Goal: Transaction & Acquisition: Book appointment/travel/reservation

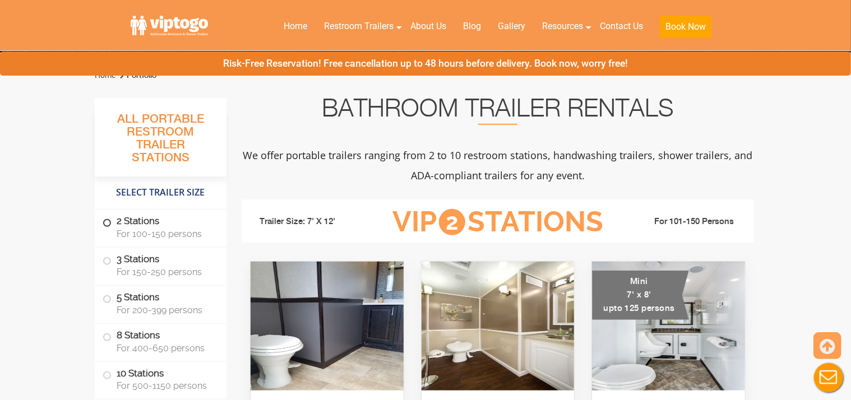
click at [164, 237] on span "For 100-150 persons" at bounding box center [165, 234] width 96 height 11
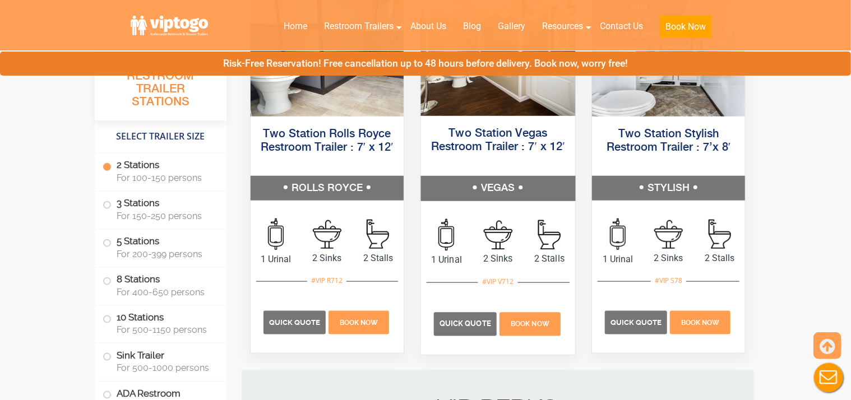
scroll to position [664, 0]
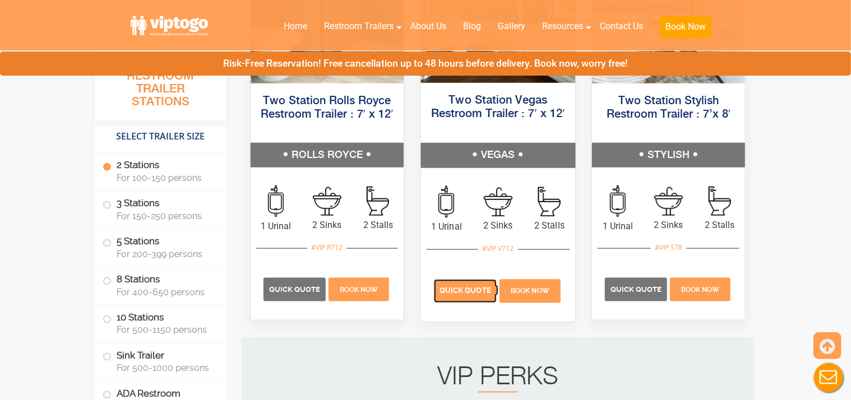
click at [462, 285] on p "Quick Quote" at bounding box center [465, 292] width 63 height 24
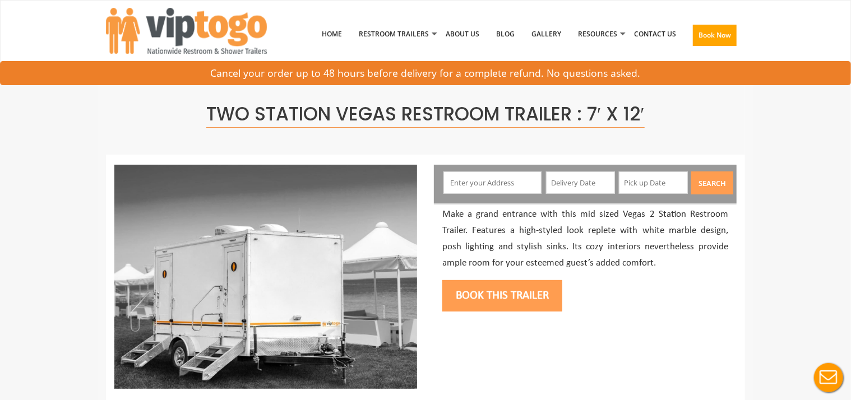
click at [496, 181] on input "text" at bounding box center [492, 183] width 99 height 22
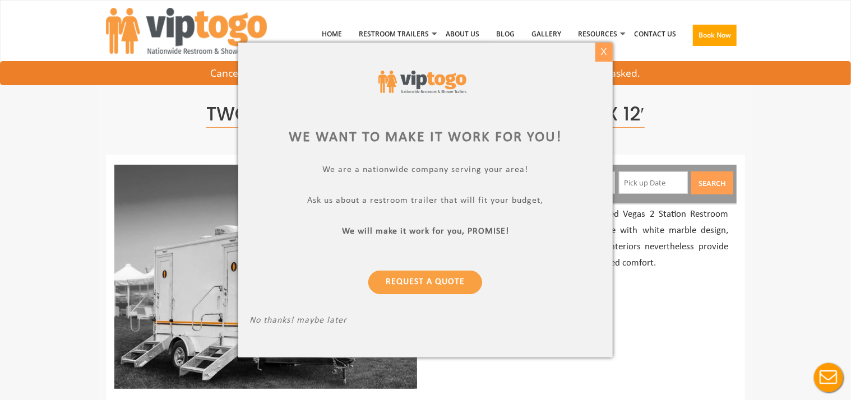
click at [600, 52] on div "X" at bounding box center [603, 52] width 17 height 19
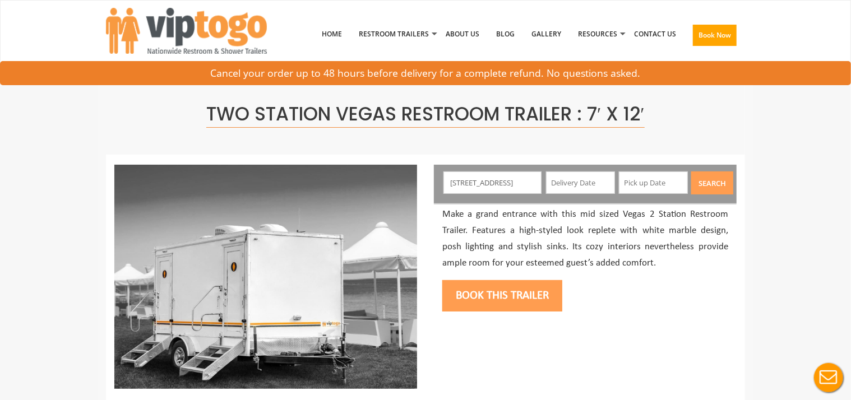
click at [476, 181] on input "593 tryson st so" at bounding box center [492, 183] width 99 height 22
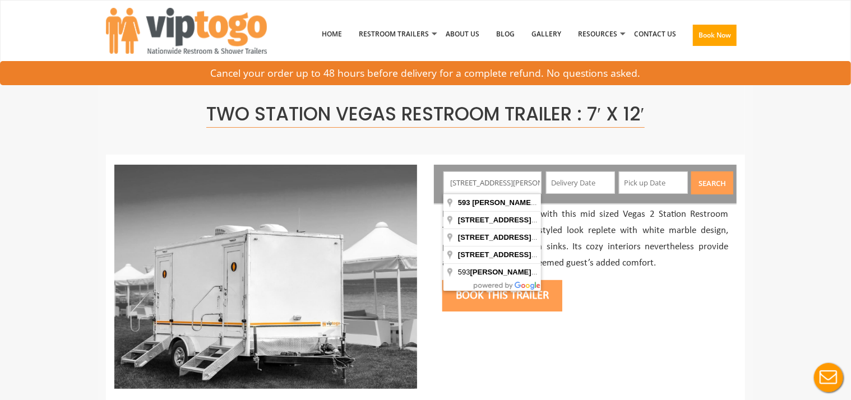
type input "593 Tryon St, South Glastonbury, CT, USA"
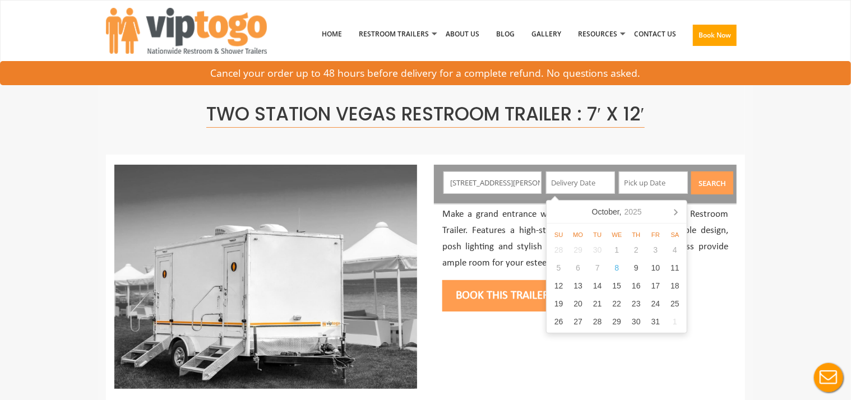
click at [508, 186] on input "593 Tryon St, South Glastonbury, CT, USA" at bounding box center [492, 183] width 99 height 22
click at [576, 187] on input "text" at bounding box center [580, 183] width 69 height 22
click at [551, 215] on nav "October, 2025" at bounding box center [617, 212] width 140 height 23
click at [655, 212] on nav "October, 2025" at bounding box center [617, 212] width 140 height 23
click at [675, 213] on icon at bounding box center [676, 212] width 18 height 18
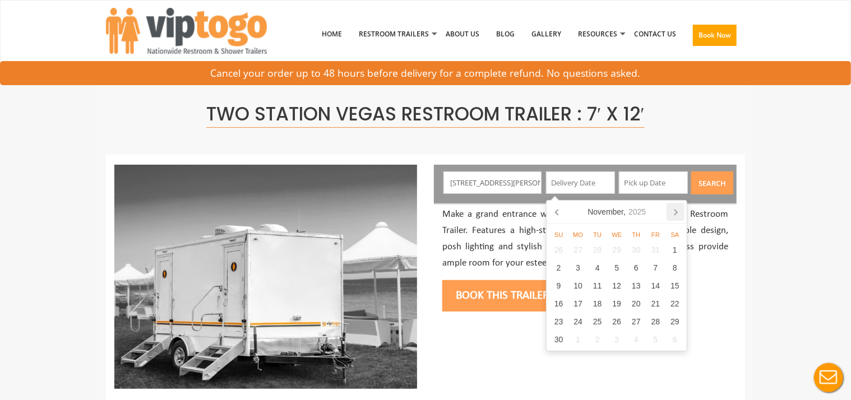
click at [677, 214] on icon at bounding box center [676, 212] width 18 height 18
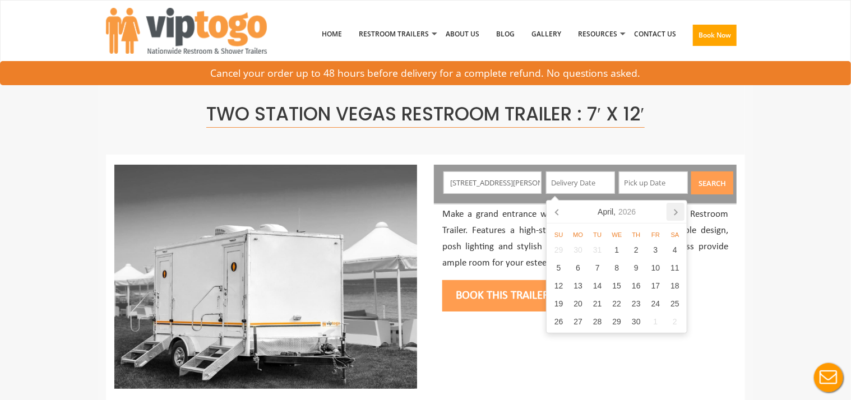
click at [677, 212] on icon at bounding box center [675, 213] width 3 height 6
click at [675, 210] on icon at bounding box center [676, 212] width 18 height 18
click at [654, 252] on div "5" at bounding box center [656, 250] width 20 height 18
type input "06/05/2026"
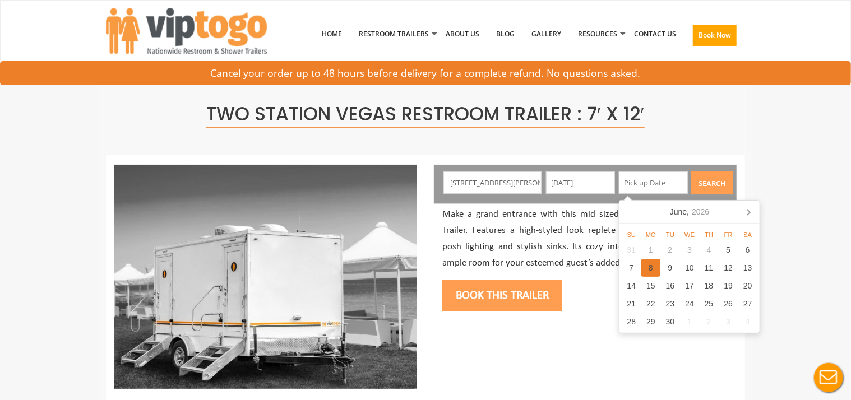
click at [651, 267] on div "8" at bounding box center [651, 268] width 20 height 18
type input "06/08/2026"
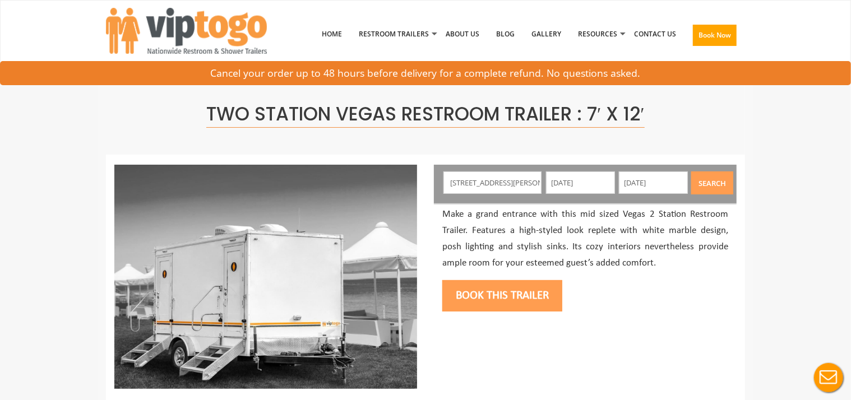
click at [719, 183] on button "Search" at bounding box center [712, 183] width 42 height 23
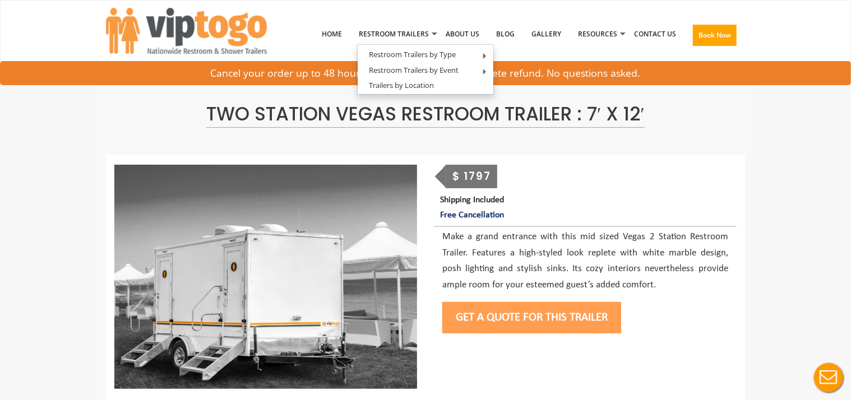
drag, startPoint x: 508, startPoint y: 308, endPoint x: 737, endPoint y: 207, distance: 250.2
